Goal: Information Seeking & Learning: Compare options

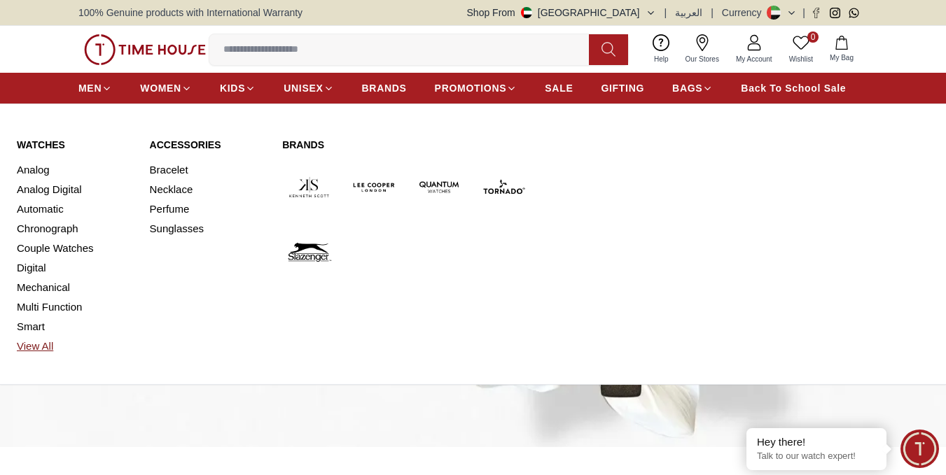
click at [20, 346] on link "View All" at bounding box center [75, 347] width 116 height 20
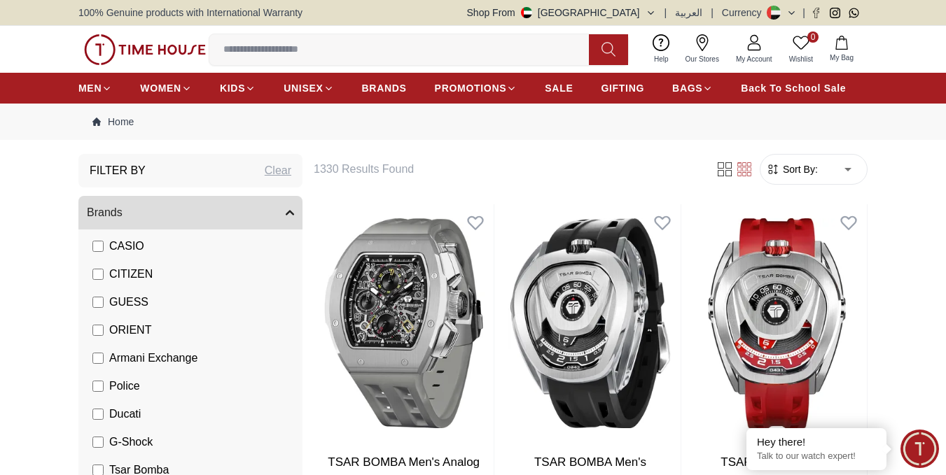
scroll to position [217, 0]
click at [153, 225] on button "Brands" at bounding box center [190, 213] width 224 height 34
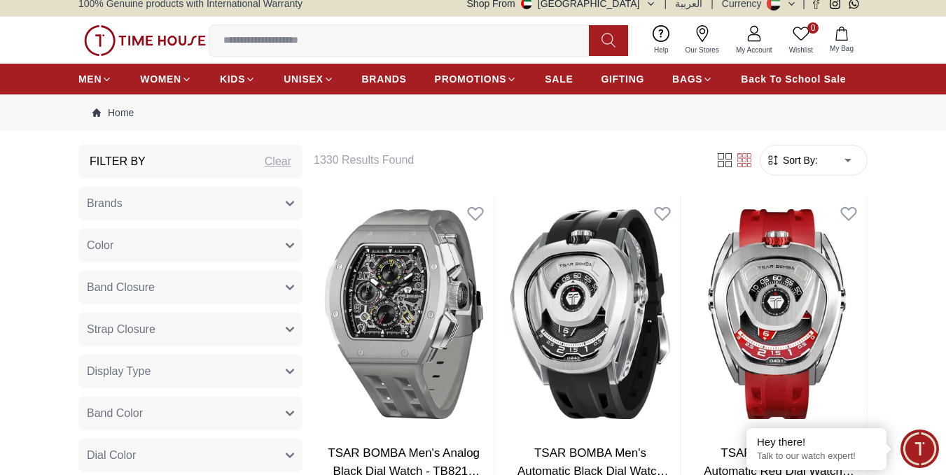
scroll to position [70, 0]
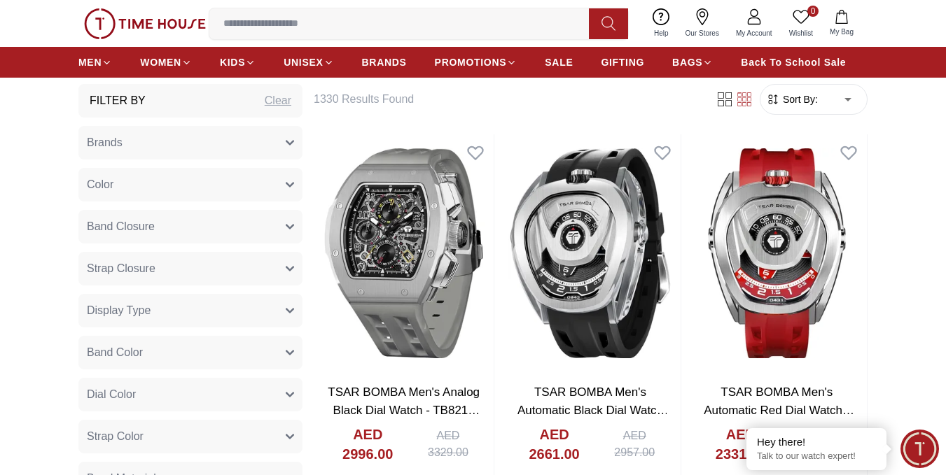
click at [148, 314] on span "Display Type" at bounding box center [119, 311] width 64 height 17
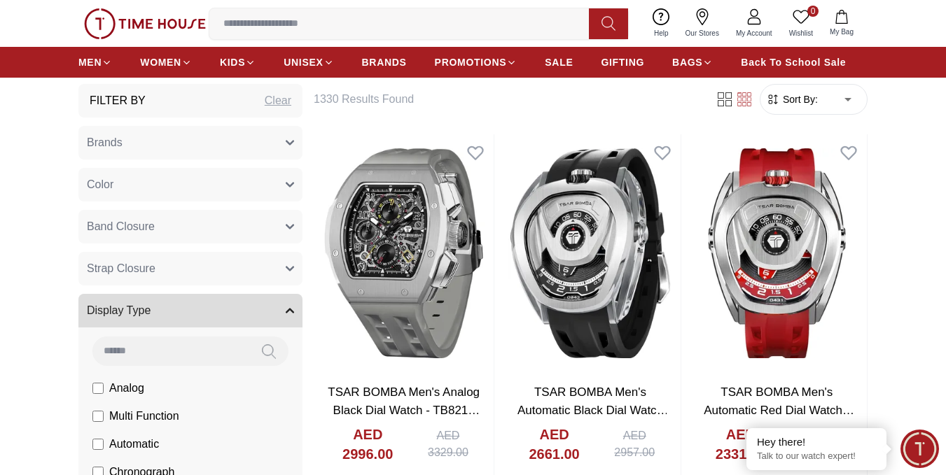
scroll to position [0, 0]
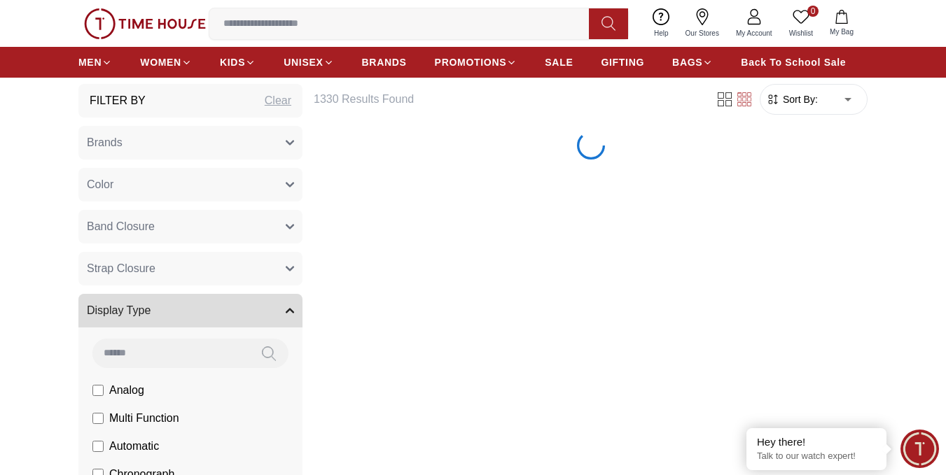
scroll to position [70, 0]
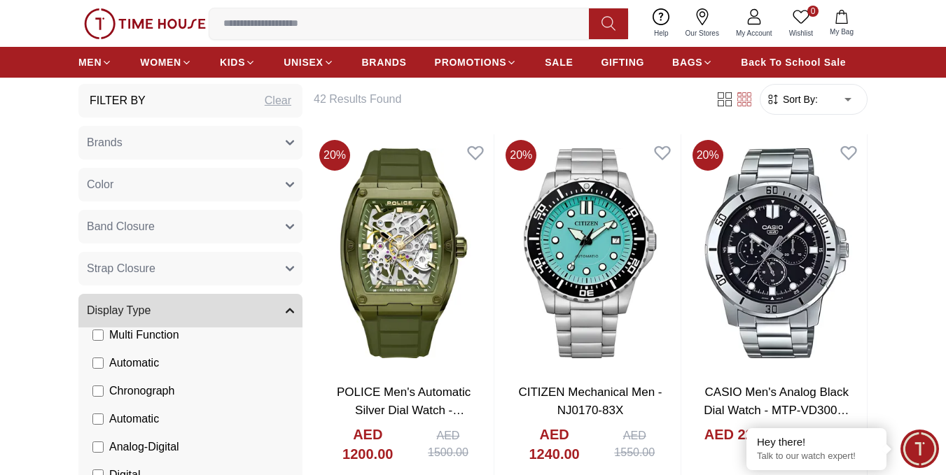
scroll to position [105, 0]
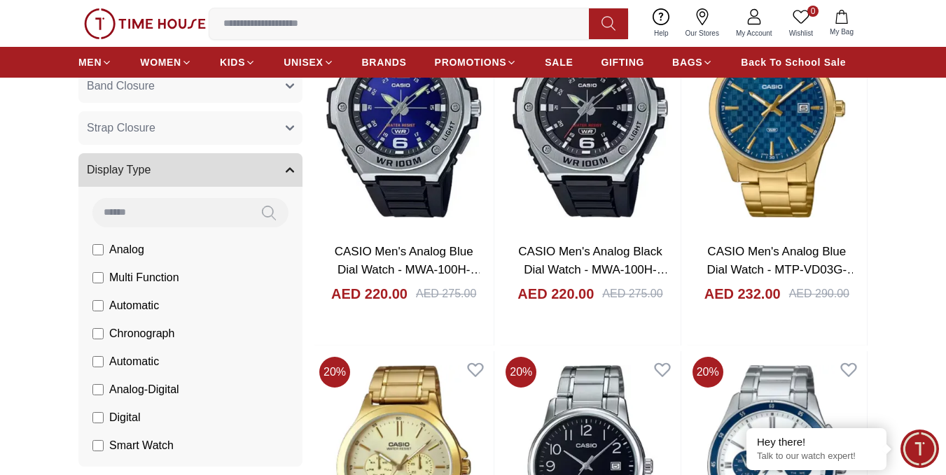
scroll to position [70, 0]
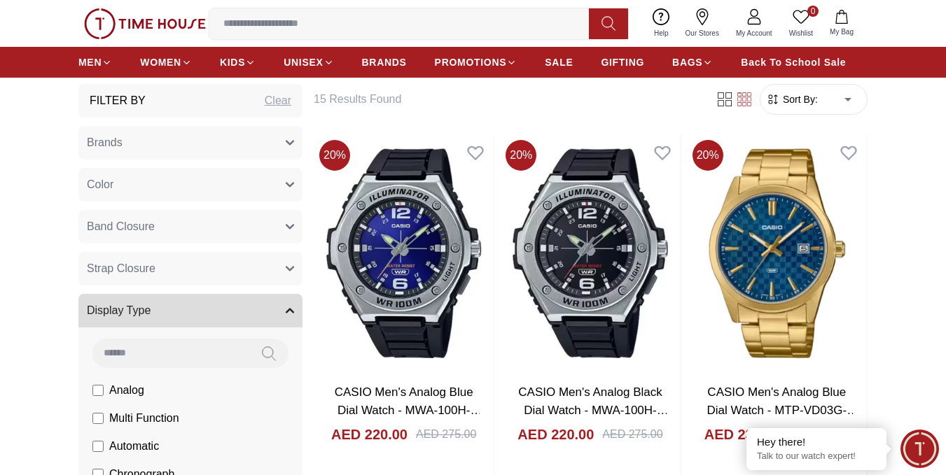
click at [150, 316] on span "Display Type" at bounding box center [119, 311] width 64 height 17
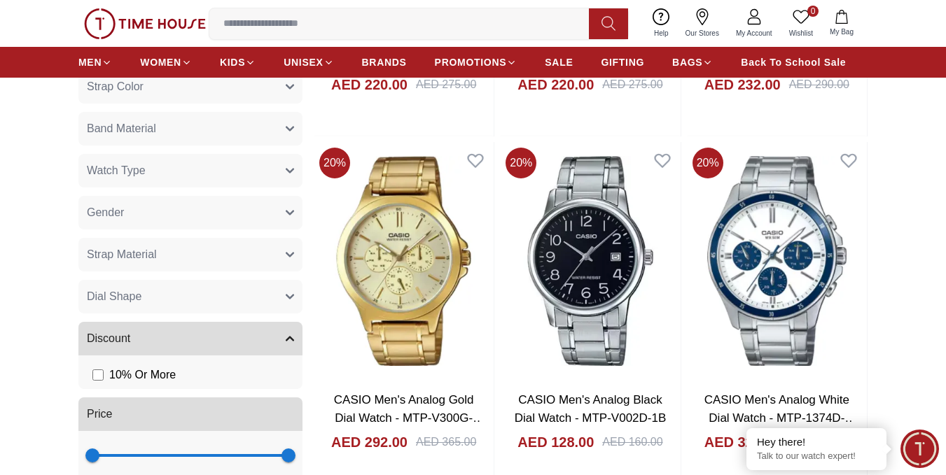
scroll to position [700, 0]
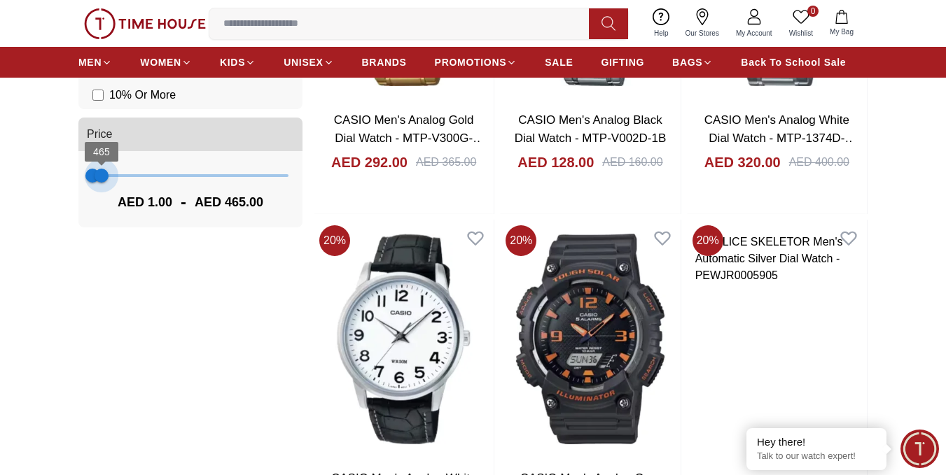
type input "***"
drag, startPoint x: 287, startPoint y: 173, endPoint x: 101, endPoint y: 179, distance: 186.4
click at [101, 179] on span "430" at bounding box center [101, 176] width 14 height 14
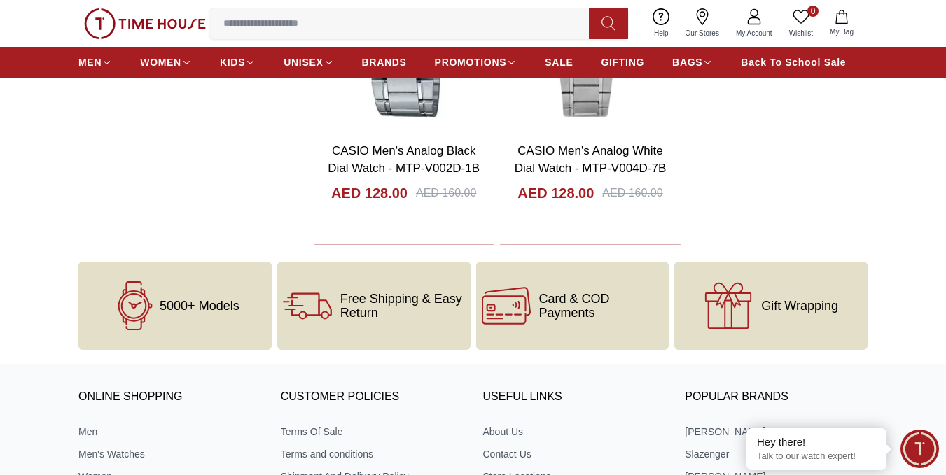
scroll to position [1400, 0]
